Goal: Task Accomplishment & Management: Manage account settings

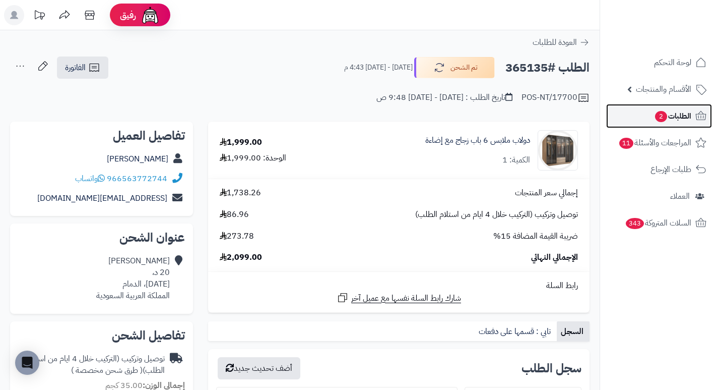
click at [670, 113] on span "الطلبات 2" at bounding box center [672, 116] width 37 height 14
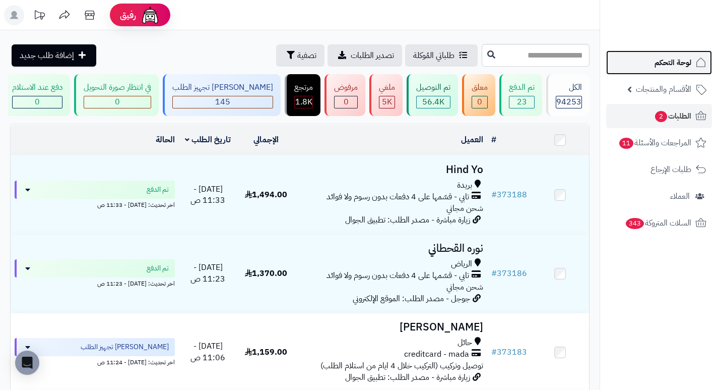
click at [668, 63] on span "لوحة التحكم" at bounding box center [673, 62] width 37 height 14
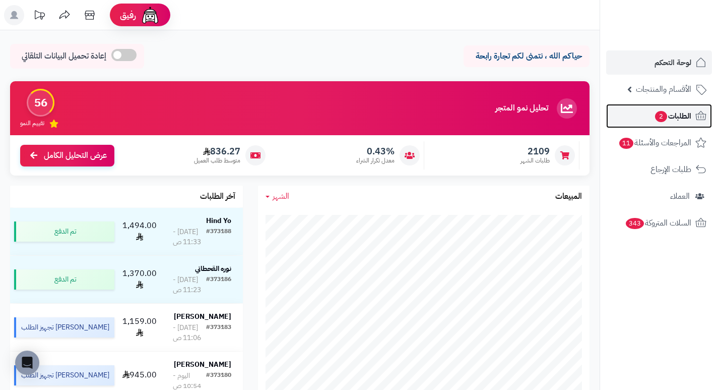
click at [655, 116] on span "2" at bounding box center [661, 116] width 12 height 11
